Goal: Task Accomplishment & Management: Manage account settings

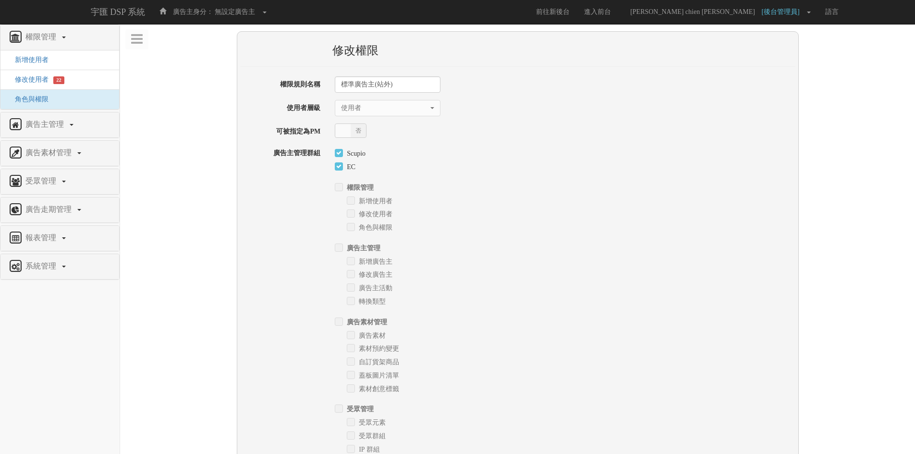
select select "User"
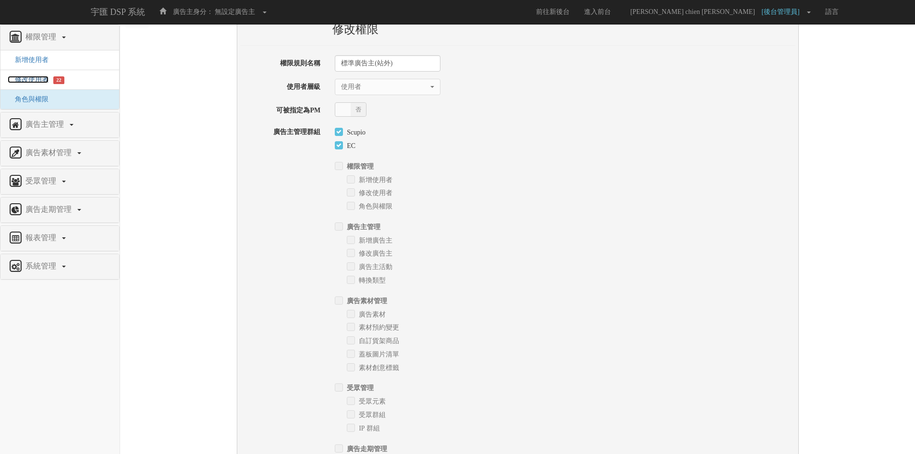
click at [20, 76] on span "修改使用者" at bounding box center [28, 79] width 41 height 7
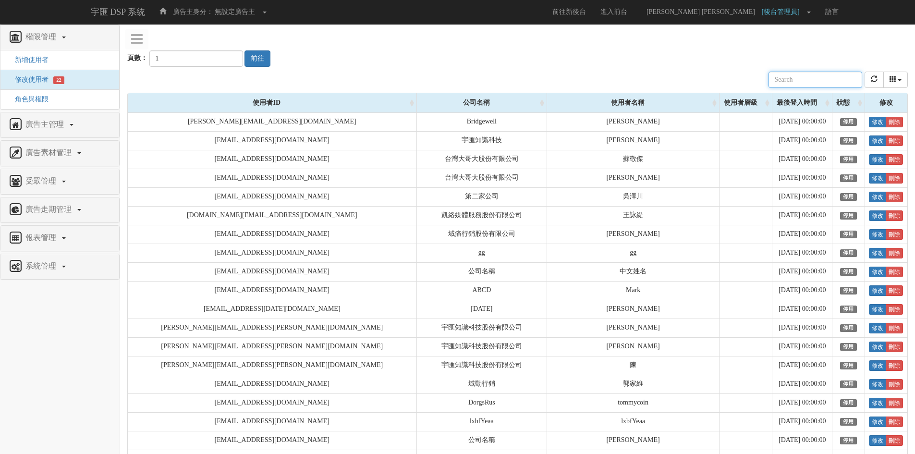
click at [792, 81] on input "text" at bounding box center [815, 80] width 94 height 16
paste input "[PERSON_NAME][EMAIL_ADDRESS][PERSON_NAME][DOMAIN_NAME]"
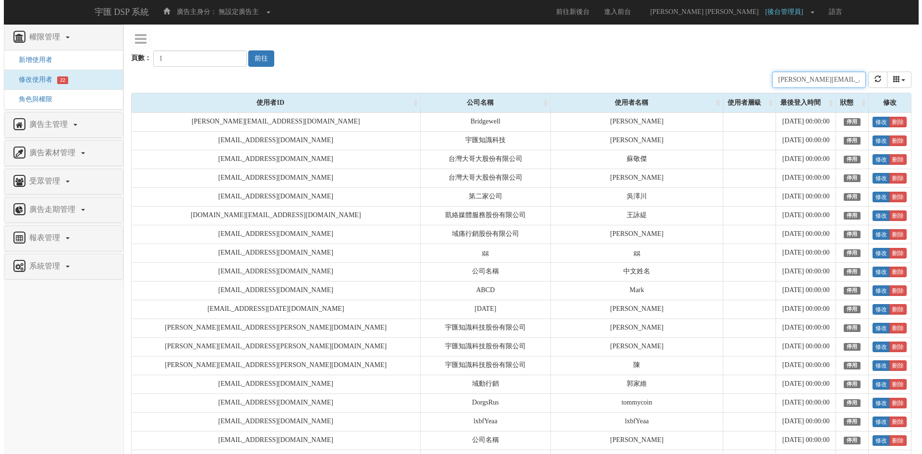
scroll to position [0, 11]
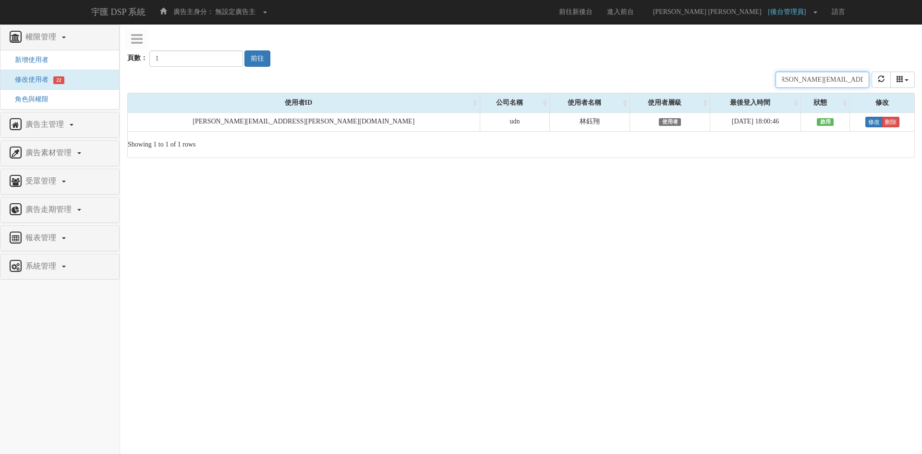
type input "[PERSON_NAME][EMAIL_ADDRESS][PERSON_NAME][DOMAIN_NAME]"
click at [748, 43] on div "頁數： 1 前往" at bounding box center [521, 49] width 788 height 36
click at [677, 168] on html "宇匯 DSP 系統 廣告主身分： 無設定廣告主 無設定廣告主 [001] CoreTeam測試用1 [002] CoreTeam測試用2-LineApp [0…" at bounding box center [461, 84] width 922 height 168
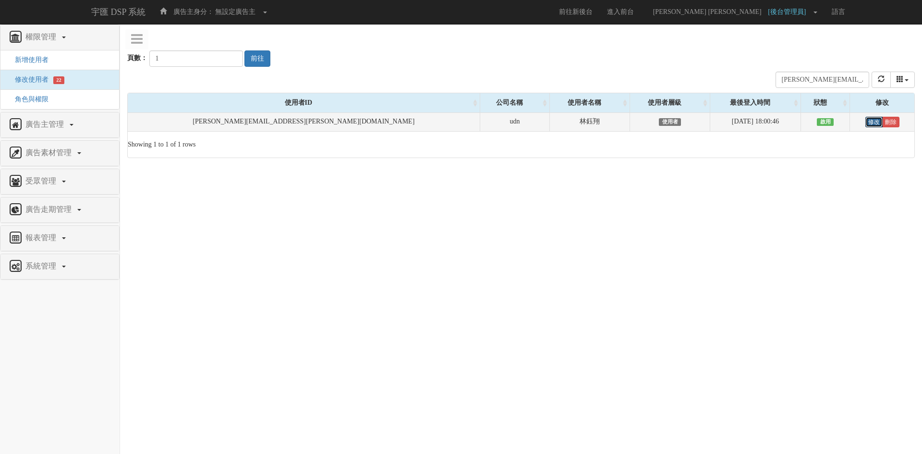
drag, startPoint x: 861, startPoint y: 122, endPoint x: 848, endPoint y: 128, distance: 14.6
click at [865, 122] on link "修改" at bounding box center [873, 122] width 17 height 11
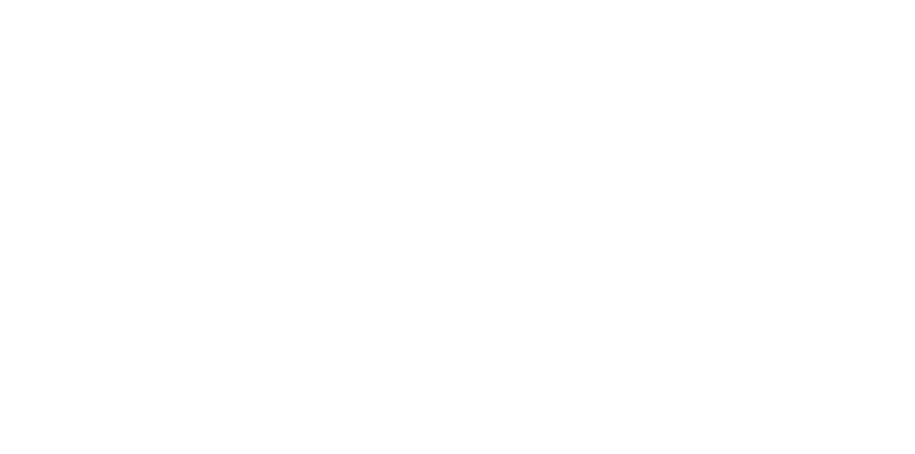
select select "User"
select select "34"
